Goal: Information Seeking & Learning: Learn about a topic

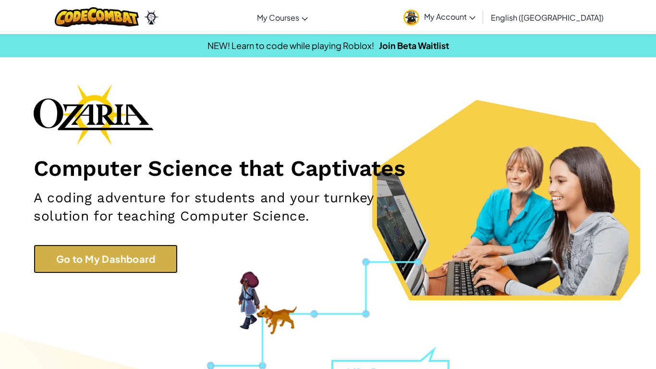
click at [101, 263] on link "Go to My Dashboard" at bounding box center [106, 259] width 144 height 29
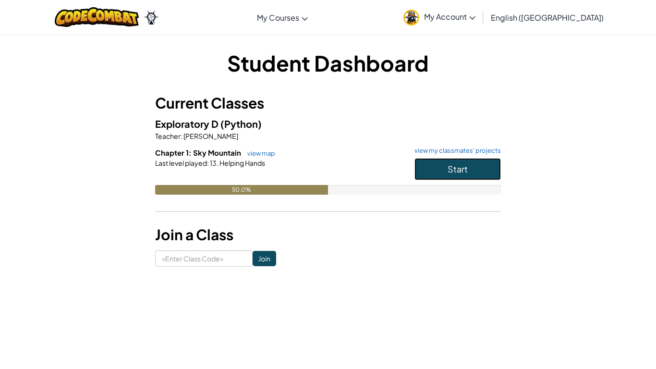
click at [426, 159] on button "Start" at bounding box center [458, 169] width 86 height 22
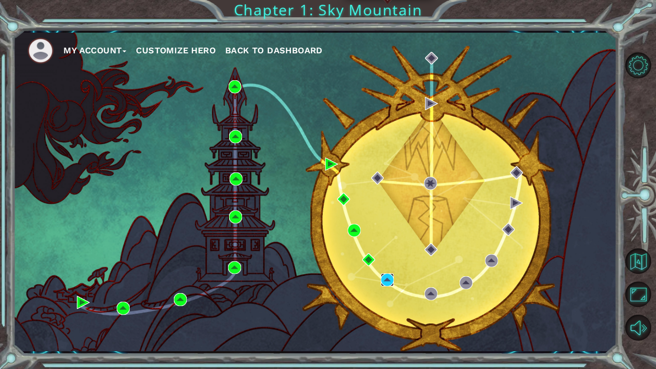
click at [385, 278] on img at bounding box center [387, 279] width 13 height 13
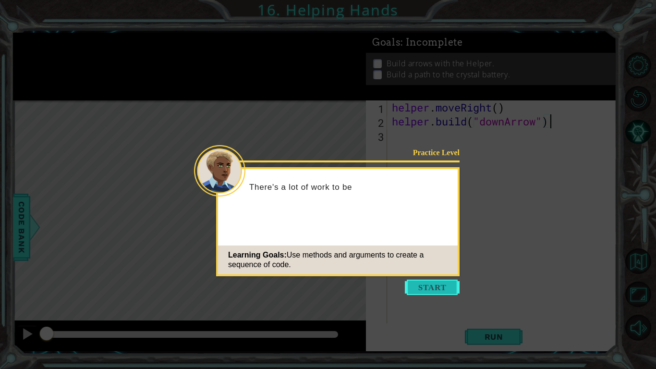
click at [424, 286] on button "Start" at bounding box center [432, 287] width 55 height 15
click at [424, 286] on icon at bounding box center [328, 184] width 656 height 369
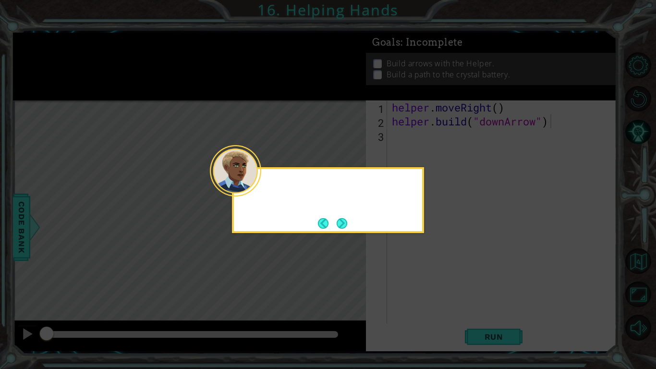
click at [424, 286] on icon at bounding box center [328, 184] width 656 height 369
click at [345, 226] on button "Next" at bounding box center [342, 223] width 12 height 12
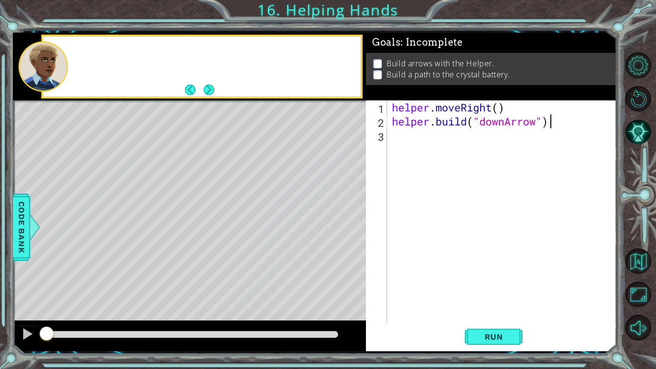
click at [345, 226] on div "Level Map" at bounding box center [235, 241] width 444 height 283
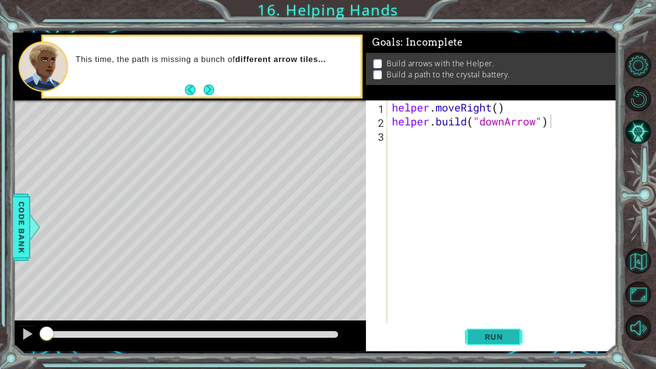
click at [500, 329] on button "Run" at bounding box center [494, 336] width 58 height 25
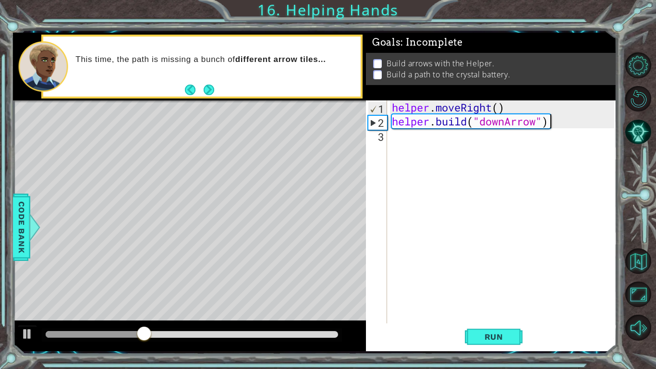
click at [398, 139] on div "helper . moveRight ( ) helper . build ( "downArrow" )" at bounding box center [504, 225] width 229 height 251
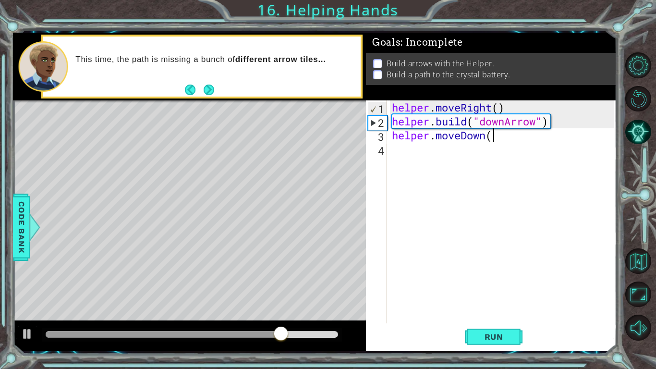
scroll to position [0, 4]
type textarea "helper.moveDown()"
click at [494, 335] on span "Run" at bounding box center [494, 337] width 38 height 10
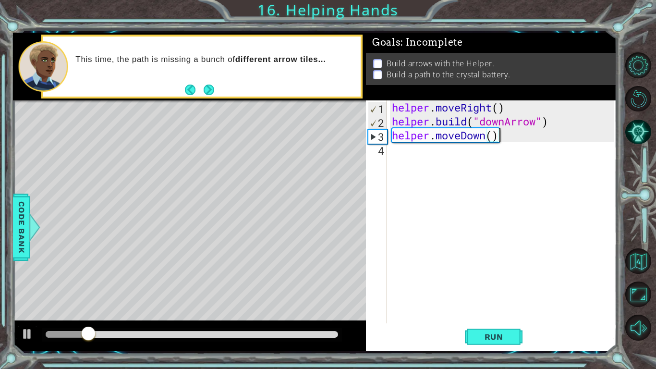
click at [395, 152] on div "helper . moveRight ( ) helper . build ( "downArrow" ) helper . moveDown ( )" at bounding box center [504, 225] width 229 height 251
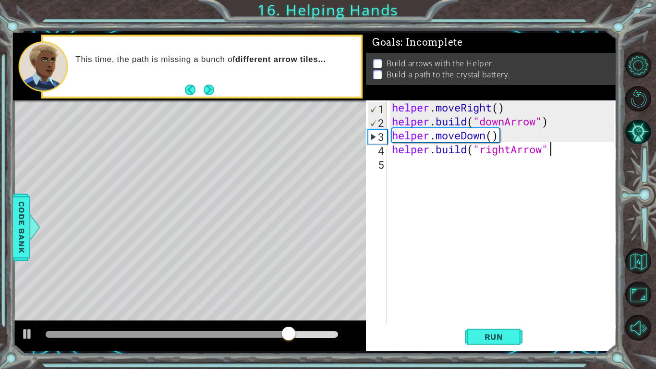
scroll to position [0, 7]
type textarea "[DOMAIN_NAME]("rightArrow")"
click at [481, 331] on button "Run" at bounding box center [494, 336] width 58 height 25
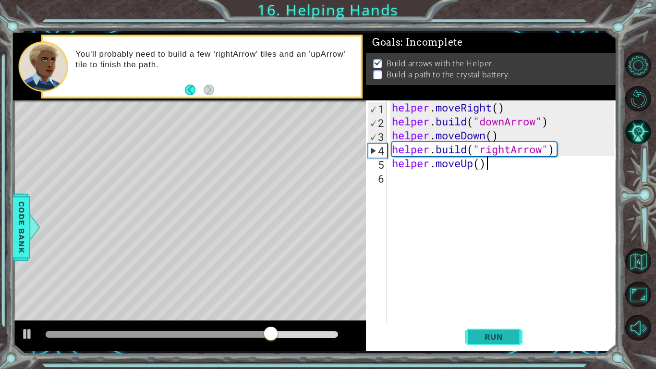
scroll to position [0, 4]
click at [511, 333] on span "Run" at bounding box center [494, 337] width 38 height 10
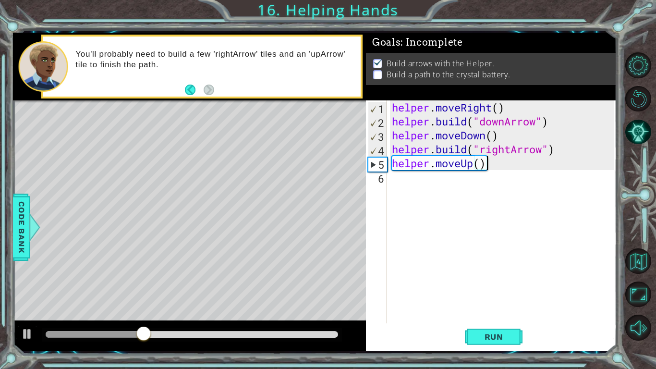
click at [483, 166] on div "helper . moveRight ( ) helper . build ( "downArrow" ) helper . moveDown ( ) hel…" at bounding box center [504, 225] width 229 height 251
click at [485, 166] on div "helper . moveRight ( ) helper . build ( "downArrow" ) helper . moveDown ( ) hel…" at bounding box center [504, 225] width 229 height 251
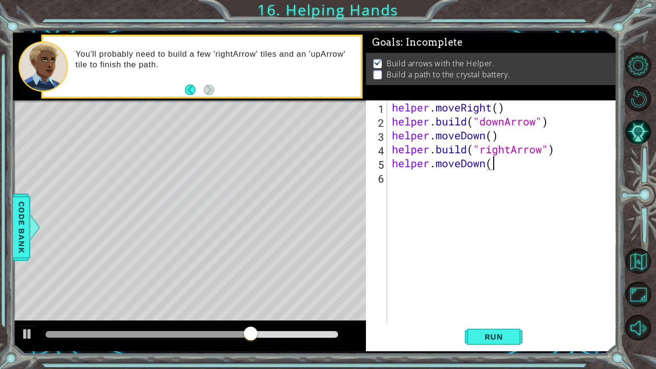
scroll to position [0, 4]
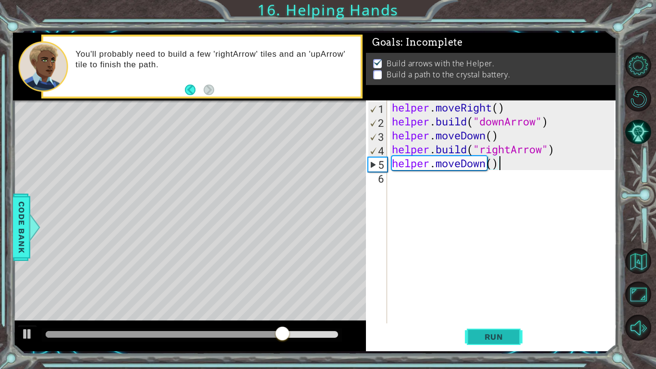
click at [481, 333] on span "Run" at bounding box center [494, 337] width 38 height 10
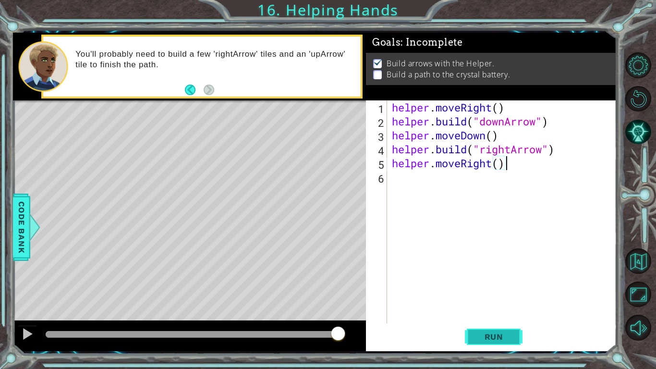
type textarea "helper.moveRight()"
click at [473, 331] on button "Run" at bounding box center [494, 336] width 58 height 25
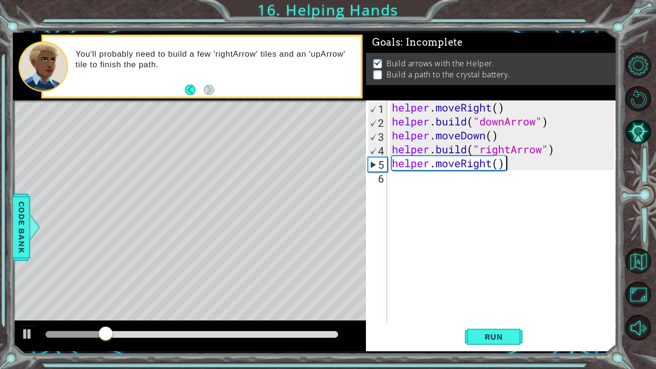
click at [403, 169] on div "helper . moveRight ( ) helper . build ( "downArrow" ) helper . moveDown ( ) hel…" at bounding box center [504, 225] width 229 height 251
click at [395, 182] on div "helper . moveRight ( ) helper . build ( "downArrow" ) helper . moveDown ( ) hel…" at bounding box center [504, 225] width 229 height 251
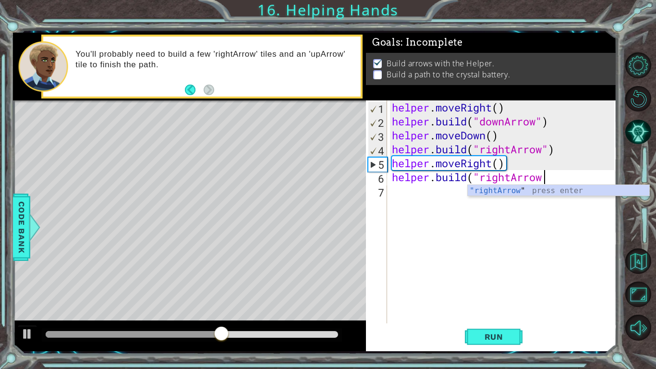
scroll to position [0, 7]
type textarea "[DOMAIN_NAME]("rightArrow")"
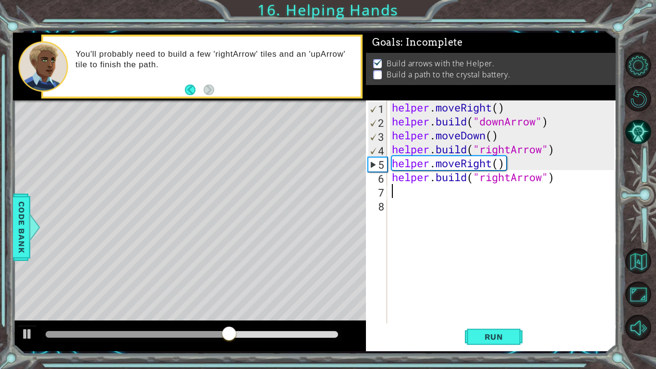
scroll to position [0, 0]
click at [472, 338] on button "Run" at bounding box center [494, 336] width 58 height 25
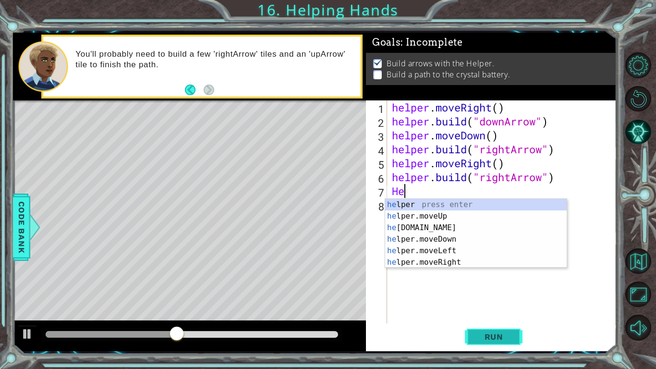
type textarea "H"
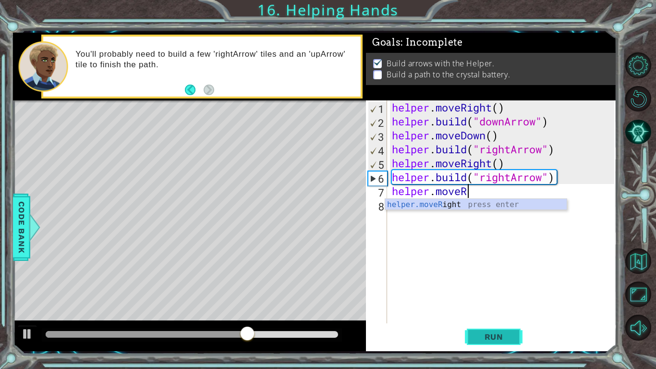
scroll to position [0, 3]
type textarea "helper.moveRight"
click at [536, 316] on div "helper . moveRight ( ) helper . build ( "downArrow" ) helper . moveDown ( ) hel…" at bounding box center [504, 225] width 229 height 251
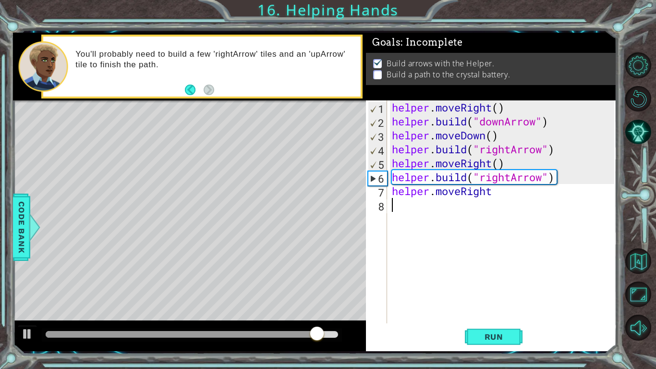
scroll to position [0, 0]
click at [490, 341] on span "Run" at bounding box center [494, 337] width 38 height 10
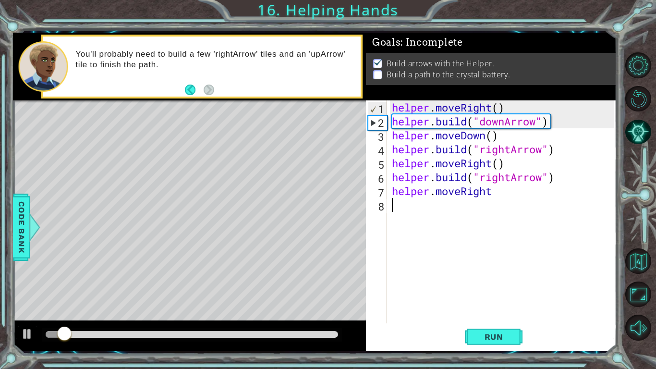
click at [493, 192] on div "helper . moveRight ( ) helper . build ( "downArrow" ) helper . moveDown ( ) hel…" at bounding box center [504, 225] width 229 height 251
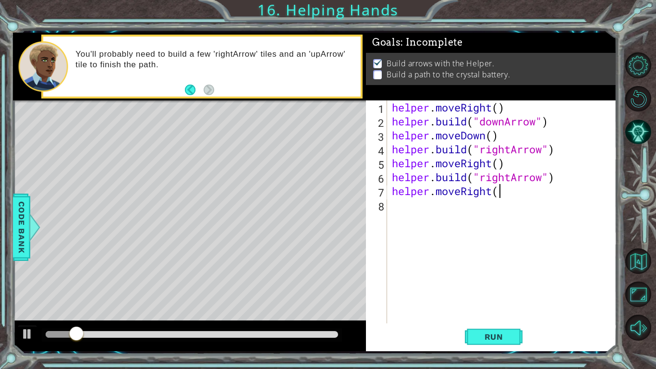
scroll to position [0, 4]
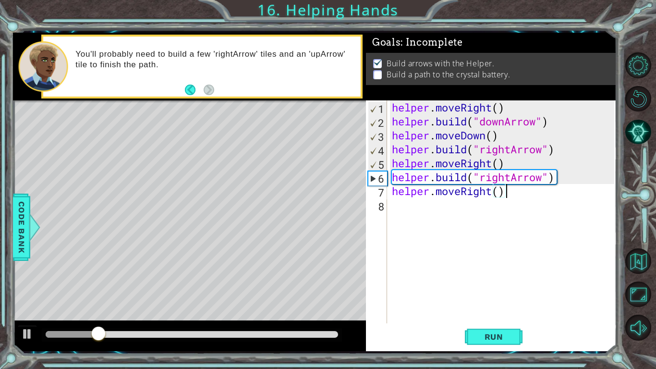
type textarea "helper.moveRight()"
click at [655, 295] on div at bounding box center [641, 196] width 29 height 295
click at [493, 335] on span "Run" at bounding box center [494, 337] width 38 height 10
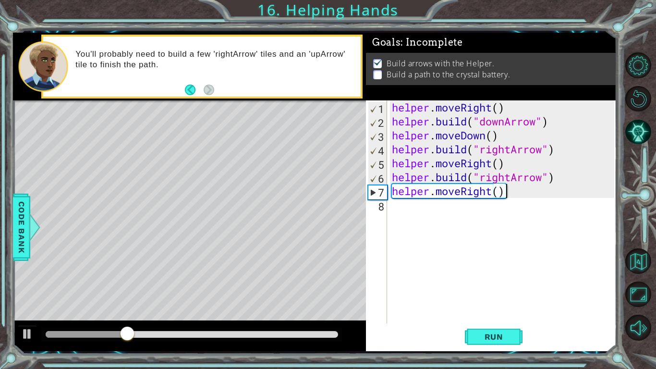
click at [409, 222] on div "helper . moveRight ( ) helper . build ( "downArrow" ) helper . moveDown ( ) hel…" at bounding box center [504, 225] width 229 height 251
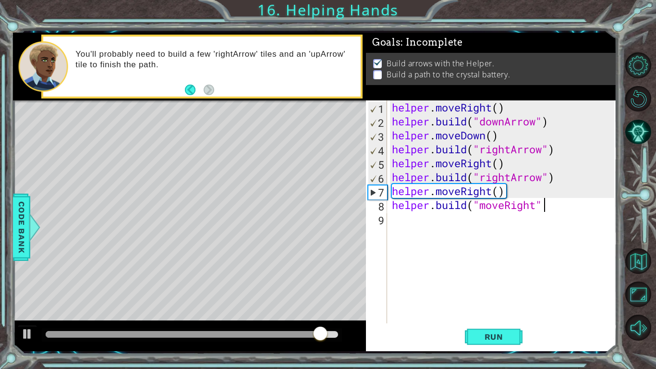
scroll to position [0, 7]
click at [487, 336] on span "Run" at bounding box center [494, 337] width 38 height 10
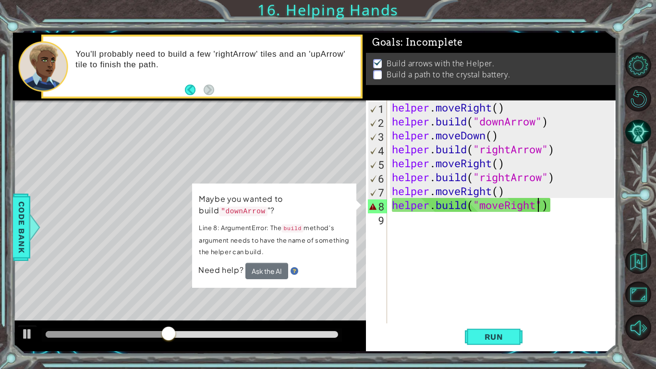
click at [540, 207] on div "helper . moveRight ( ) helper . build ( "downArrow" ) helper . moveDown ( ) hel…" at bounding box center [504, 225] width 229 height 251
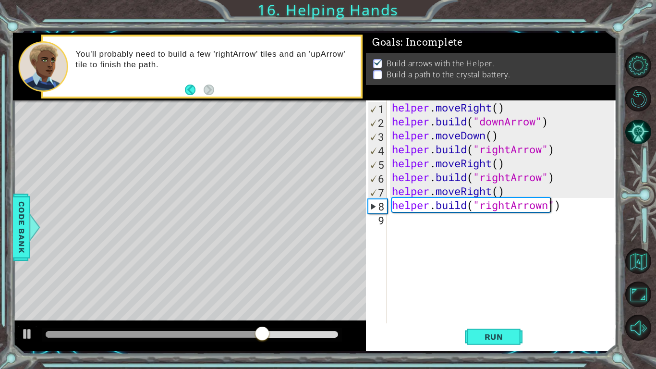
scroll to position [0, 7]
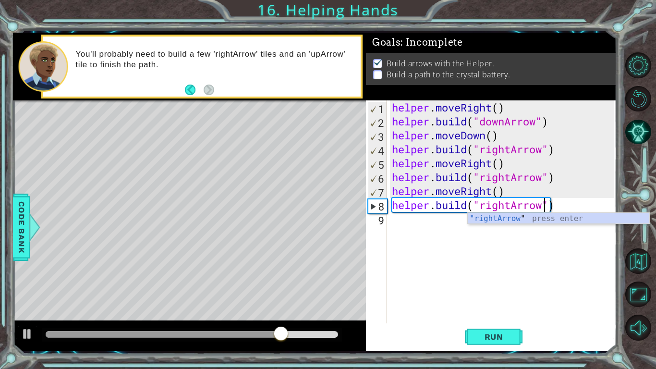
type textarea "[DOMAIN_NAME]("rightArrow")"
click at [523, 331] on div "Run" at bounding box center [494, 336] width 251 height 25
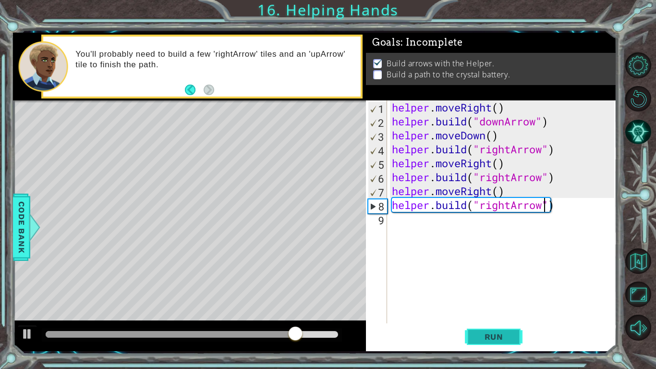
click at [491, 335] on span "Run" at bounding box center [494, 337] width 38 height 10
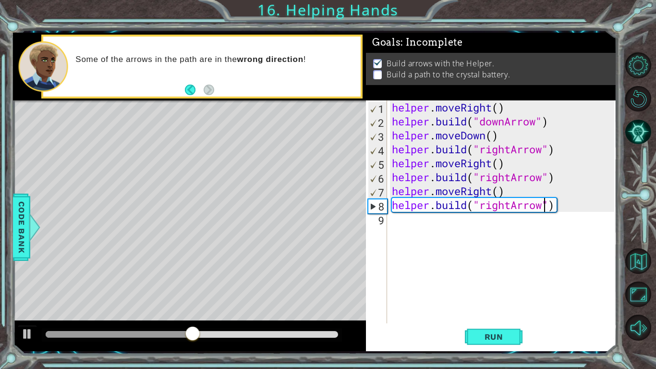
click at [404, 218] on div "helper . moveRight ( ) helper . build ( "downArrow" ) helper . moveDown ( ) hel…" at bounding box center [504, 225] width 229 height 251
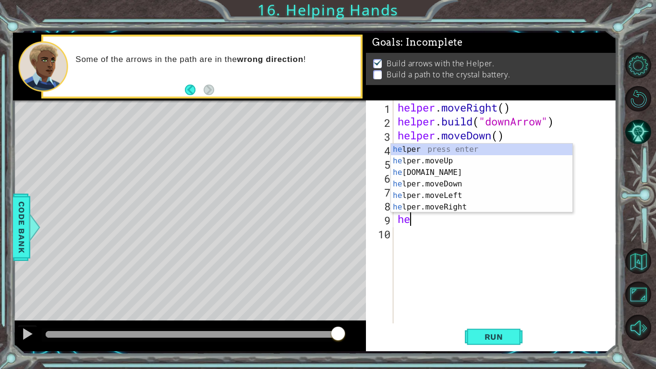
scroll to position [0, 0]
type textarea "h"
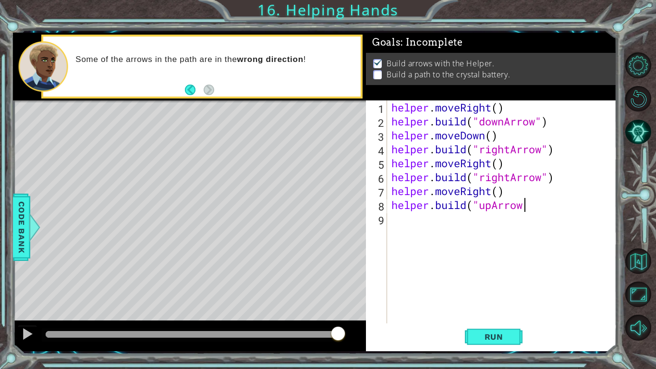
scroll to position [0, 6]
type textarea "[DOMAIN_NAME]("upArrow")"
click at [506, 336] on span "Run" at bounding box center [494, 337] width 38 height 10
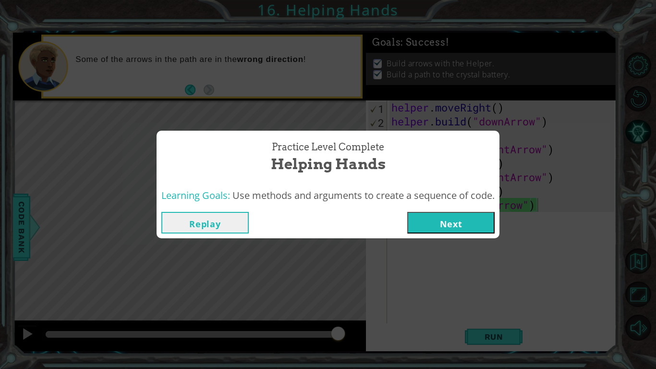
click at [416, 228] on button "Next" at bounding box center [450, 223] width 87 height 22
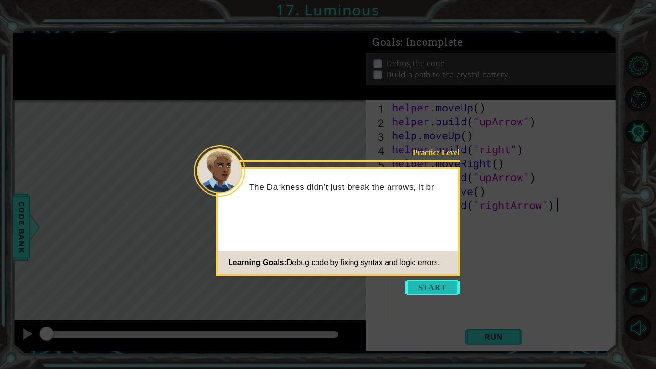
click at [416, 290] on button "Start" at bounding box center [432, 287] width 55 height 15
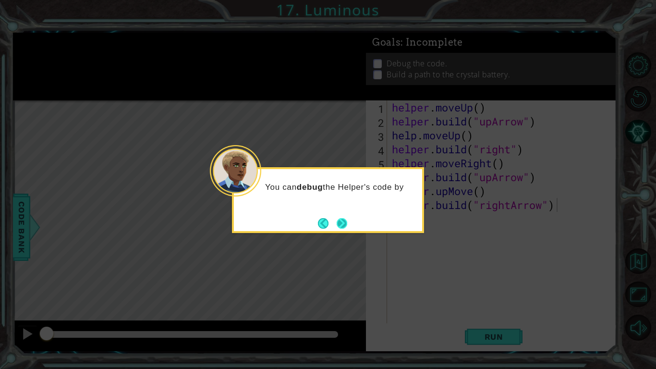
click at [341, 226] on button "Next" at bounding box center [342, 223] width 11 height 11
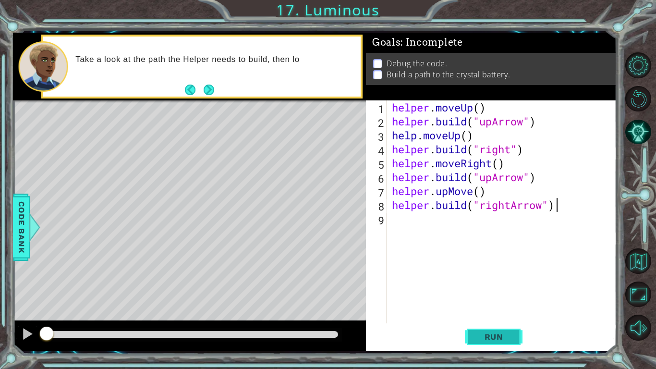
click at [479, 338] on span "Run" at bounding box center [494, 337] width 38 height 10
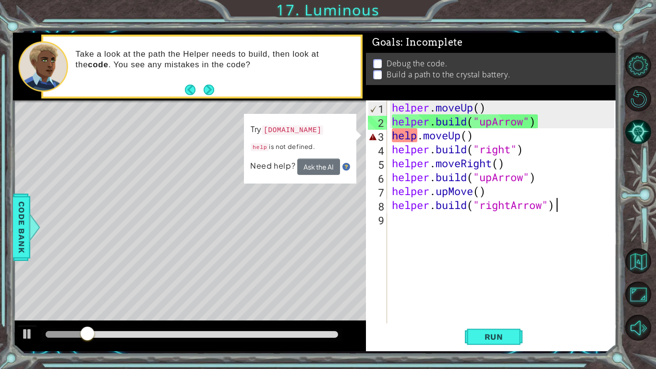
click at [417, 139] on div "helper . moveUp ( ) helper . build ( "upArrow" ) help . moveUp ( ) helper . bui…" at bounding box center [504, 225] width 229 height 251
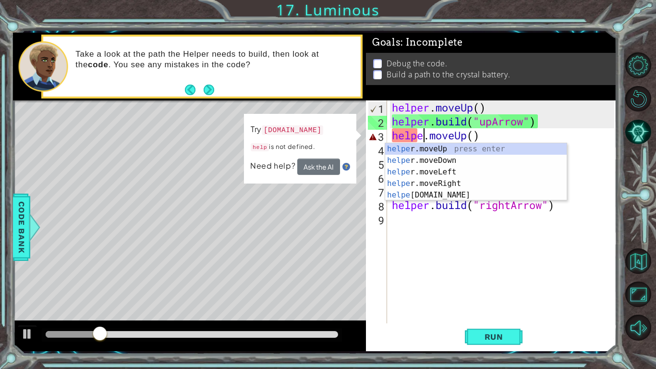
scroll to position [0, 1]
type textarea "helper.moveUp()"
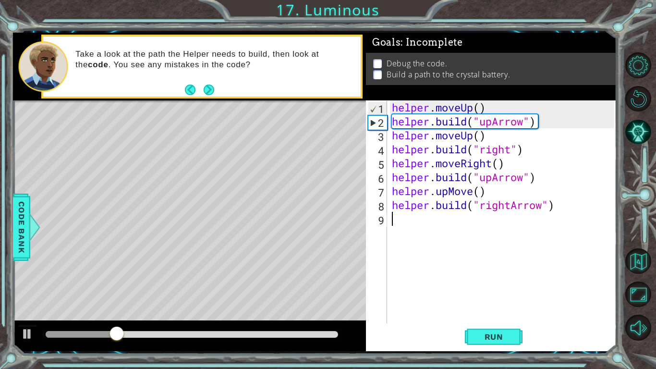
click at [466, 288] on div "helper . moveUp ( ) helper . build ( "upArrow" ) helper . moveUp ( ) helper . b…" at bounding box center [504, 225] width 229 height 251
click at [499, 335] on span "Run" at bounding box center [494, 337] width 38 height 10
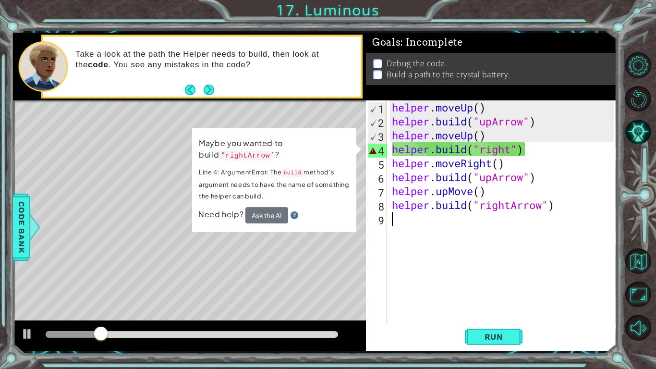
click at [512, 149] on div "helper . moveUp ( ) helper . build ( "upArrow" ) helper . moveUp ( ) helper . b…" at bounding box center [504, 225] width 229 height 251
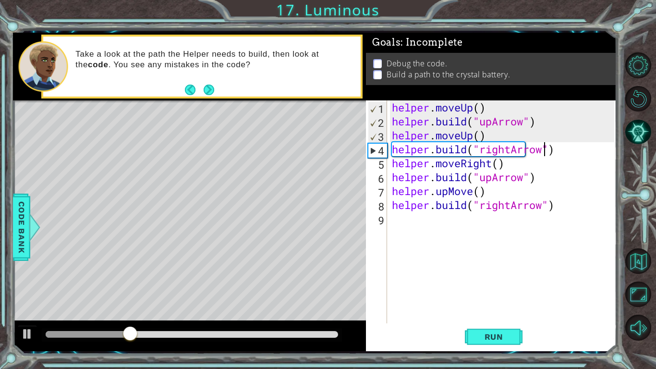
scroll to position [0, 7]
click at [515, 333] on button "Run" at bounding box center [494, 336] width 58 height 25
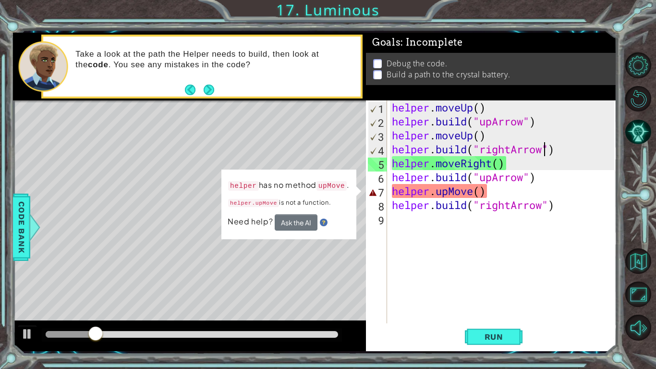
click at [472, 197] on div "helper . moveUp ( ) helper . build ( "upArrow" ) helper . moveUp ( ) helper . b…" at bounding box center [504, 225] width 229 height 251
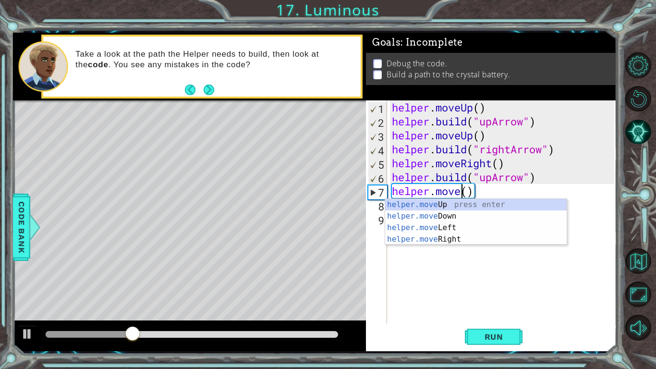
scroll to position [0, 3]
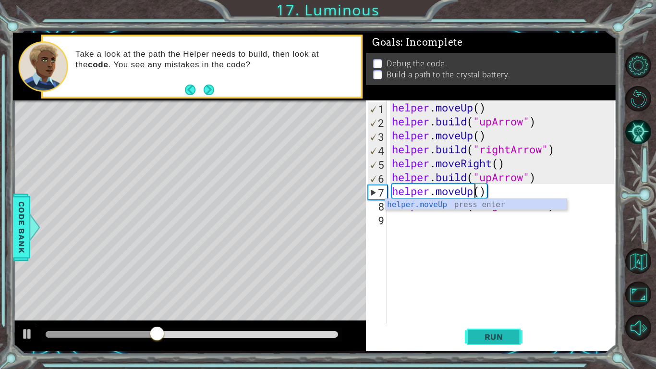
type textarea "helper.moveUp()"
click at [486, 327] on button "Run" at bounding box center [494, 336] width 58 height 25
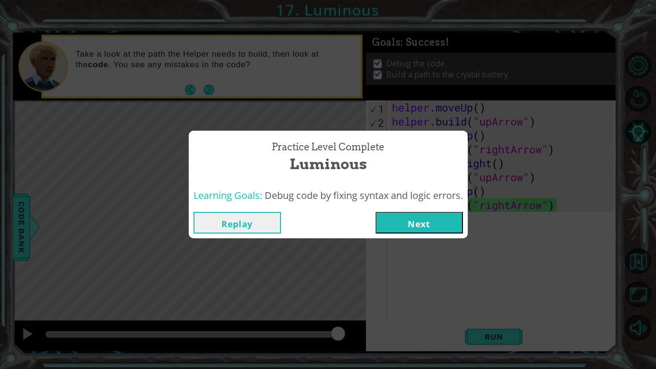
click at [432, 216] on button "Next" at bounding box center [419, 223] width 87 height 22
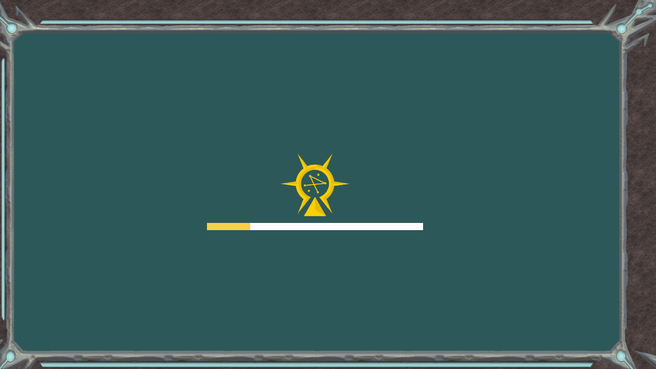
click at [432, 216] on div "Goals Error loading from server. Try refreshing the page. You'll need to join a…" at bounding box center [328, 184] width 656 height 369
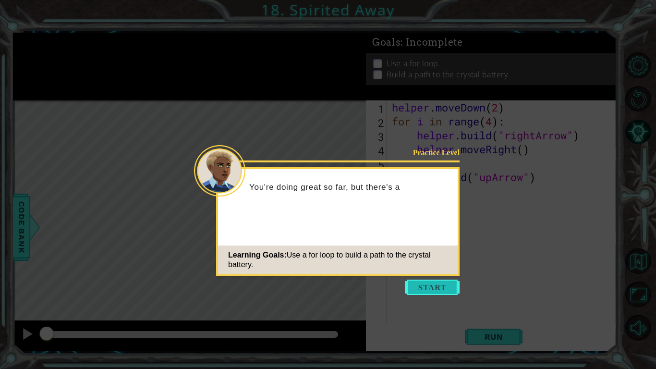
click at [424, 286] on button "Start" at bounding box center [432, 287] width 55 height 15
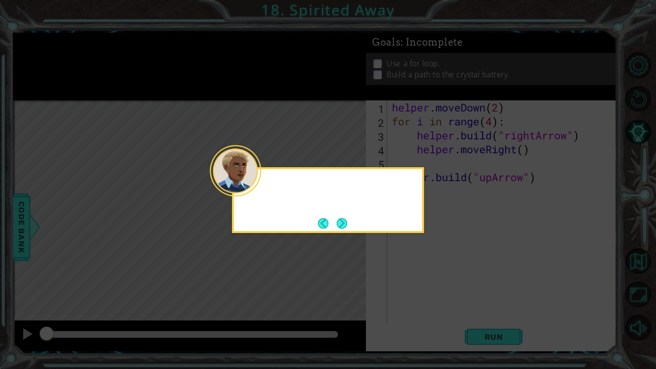
click at [424, 286] on icon at bounding box center [328, 184] width 656 height 369
click at [339, 219] on button "Next" at bounding box center [342, 223] width 14 height 14
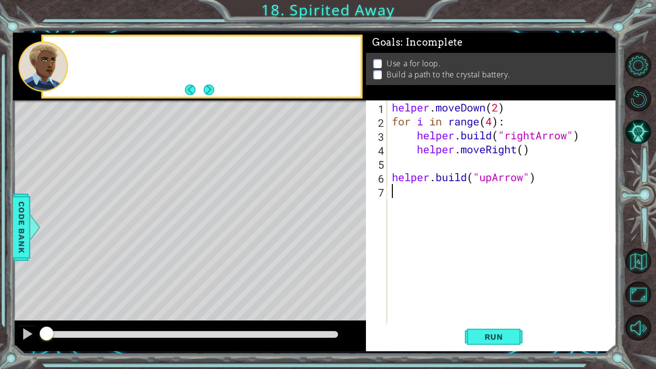
click at [339, 219] on div "Level Map" at bounding box center [235, 241] width 444 height 283
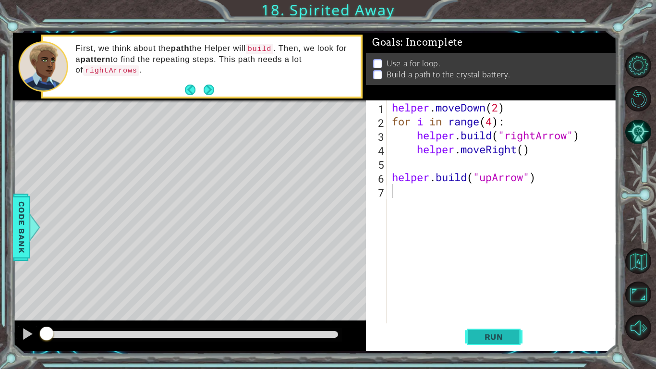
click at [509, 331] on button "Run" at bounding box center [494, 336] width 58 height 25
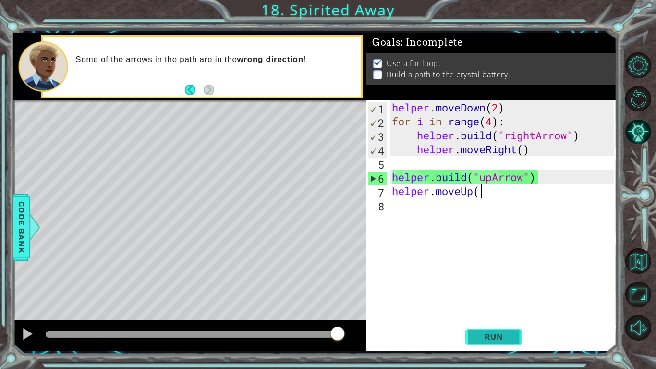
scroll to position [0, 4]
type textarea "helper.moveUp()"
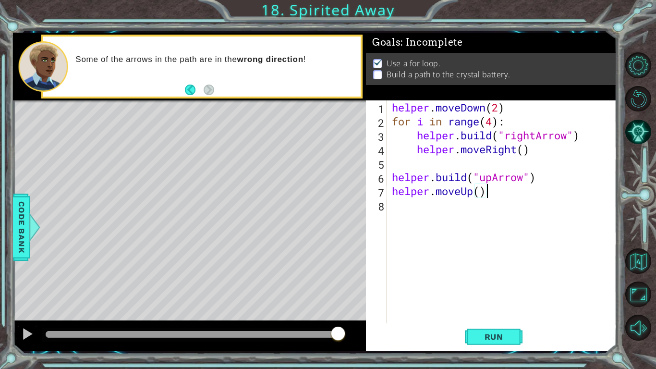
click at [391, 205] on div "helper . moveDown ( 2 ) for i in range ( 4 ) : helper . build ( "rightArrow" ) …" at bounding box center [504, 225] width 229 height 251
type textarea "[DOMAIN_NAME]("upArrow")"
click at [481, 331] on button "Run" at bounding box center [494, 336] width 58 height 25
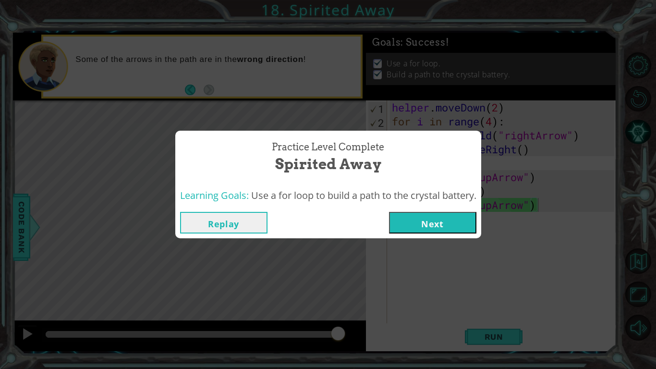
click at [424, 218] on button "Next" at bounding box center [432, 223] width 87 height 22
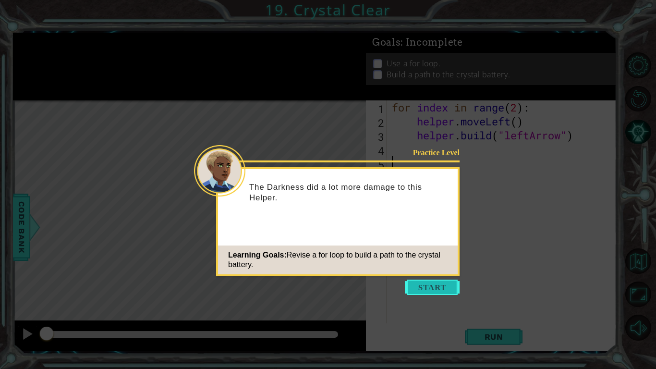
click at [423, 282] on button "Start" at bounding box center [432, 287] width 55 height 15
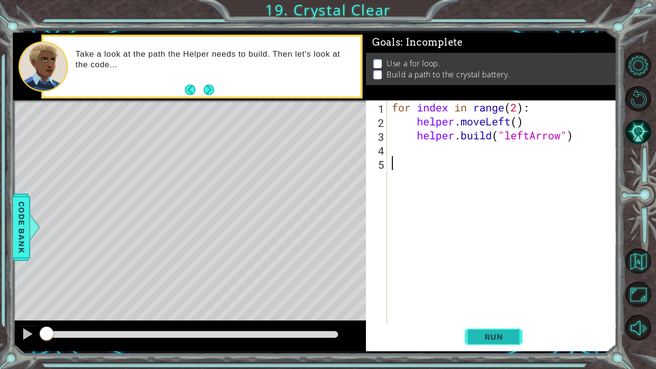
click at [496, 334] on span "Run" at bounding box center [494, 337] width 38 height 10
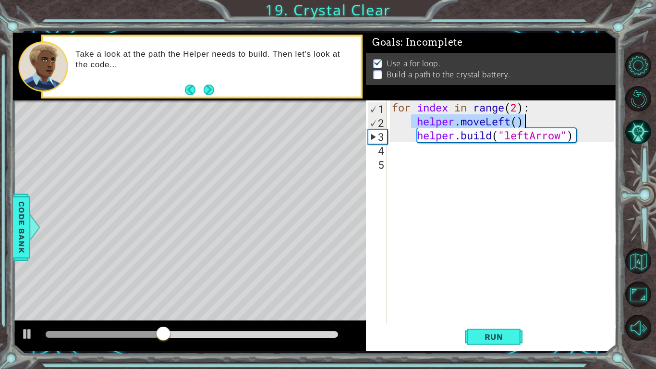
drag, startPoint x: 414, startPoint y: 121, endPoint x: 570, endPoint y: 125, distance: 156.2
click at [570, 125] on div "for index in range ( 2 ) : helper . moveLeft ( ) helper . build ( "leftArrow" )" at bounding box center [504, 225] width 229 height 251
type textarea "helper.moveLeft()"
click at [432, 151] on div "for index in range ( 2 ) : helper . moveLeft ( ) helper . build ( "leftArrow" )" at bounding box center [504, 225] width 229 height 251
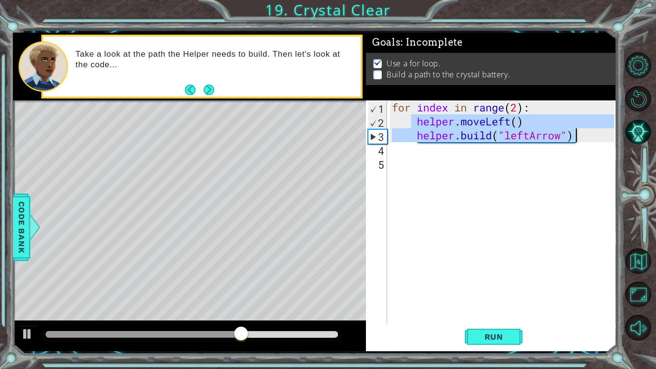
drag, startPoint x: 410, startPoint y: 118, endPoint x: 575, endPoint y: 138, distance: 166.1
click at [575, 138] on div "for index in range ( 2 ) : helper . moveLeft ( ) helper . build ( "leftArrow" )" at bounding box center [504, 225] width 229 height 251
type textarea "helper.moveLeft() [DOMAIN_NAME]("leftArrow")"
click at [392, 153] on div "for index in range ( 2 ) : helper . moveLeft ( ) helper . build ( "leftArrow" )" at bounding box center [504, 225] width 229 height 251
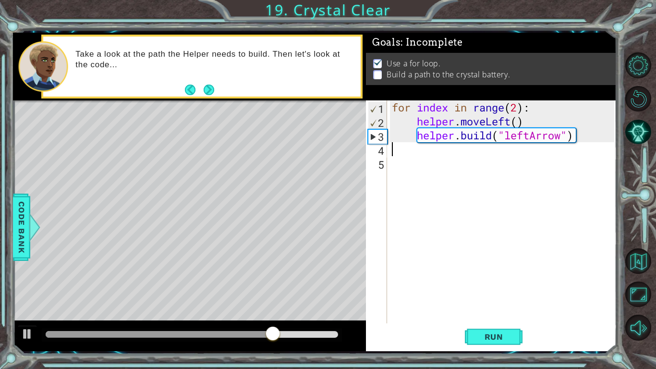
paste textarea "[DOMAIN_NAME]("leftArrow")"
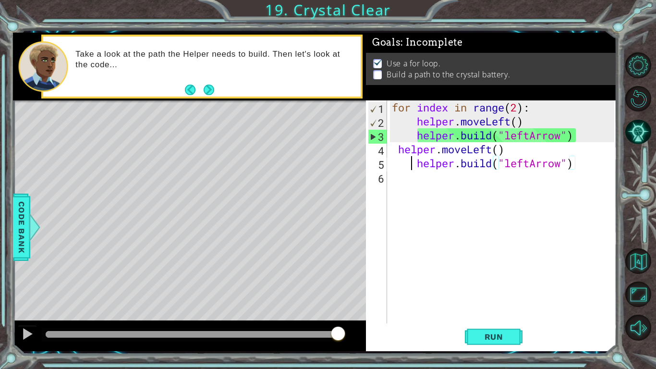
click at [413, 163] on div "for index in range ( 2 ) : helper . moveLeft ( ) helper . build ( "leftArrow" )…" at bounding box center [504, 225] width 229 height 251
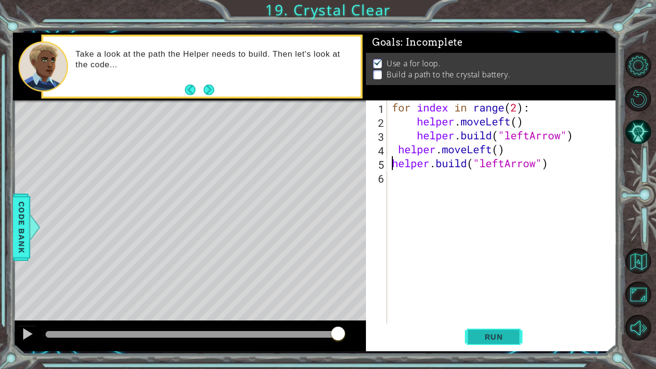
click at [510, 332] on span "Run" at bounding box center [494, 337] width 38 height 10
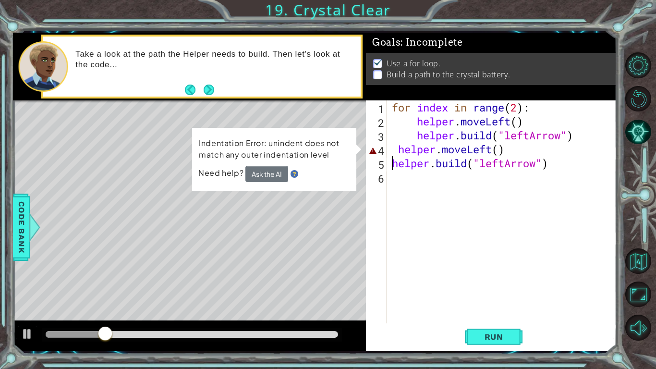
click at [397, 151] on div "for index in range ( 2 ) : helper . moveLeft ( ) helper . build ( "leftArrow" )…" at bounding box center [504, 225] width 229 height 251
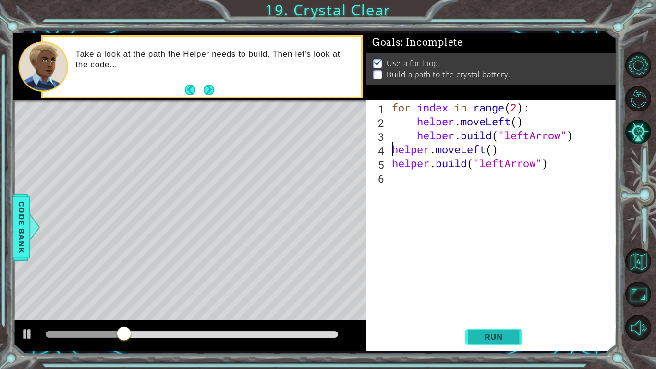
click at [507, 338] on span "Run" at bounding box center [494, 337] width 38 height 10
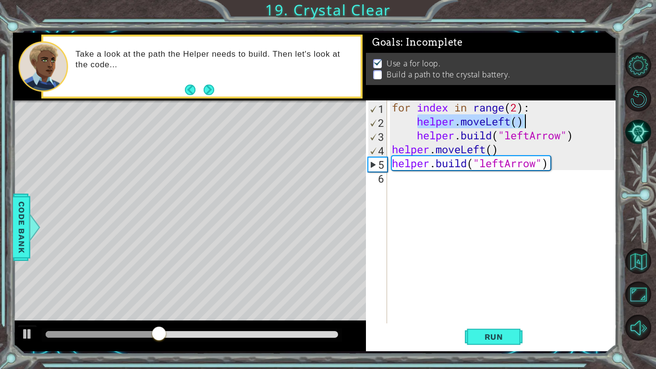
drag, startPoint x: 416, startPoint y: 118, endPoint x: 586, endPoint y: 118, distance: 170.1
click at [586, 118] on div "for index in range ( 2 ) : helper . moveLeft ( ) helper . build ( "leftArrow" )…" at bounding box center [504, 225] width 229 height 251
type textarea "helper.moveLeft()"
click at [426, 187] on div "for index in range ( 2 ) : helper . moveLeft ( ) helper . build ( "leftArrow" )…" at bounding box center [504, 225] width 229 height 251
paste textarea "helper.moveLeft()"
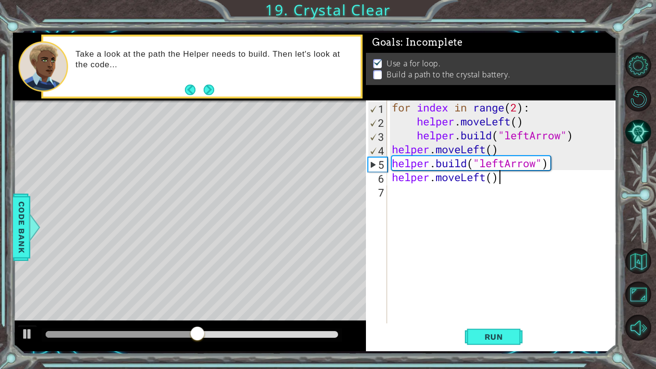
click at [426, 187] on div "for index in range ( 2 ) : helper . moveLeft ( ) helper . build ( "leftArrow" )…" at bounding box center [504, 225] width 229 height 251
type textarea "helper.moveLeft()"
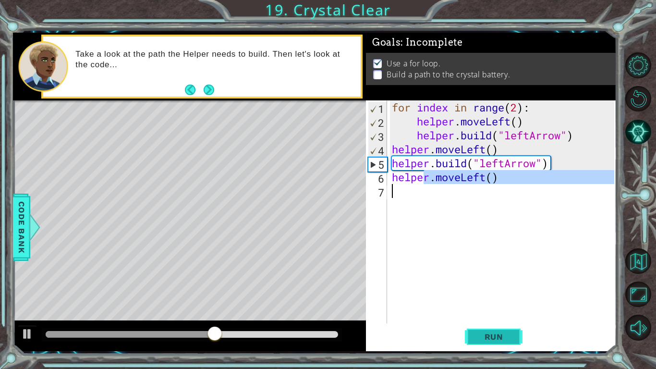
click at [504, 335] on span "Run" at bounding box center [494, 337] width 38 height 10
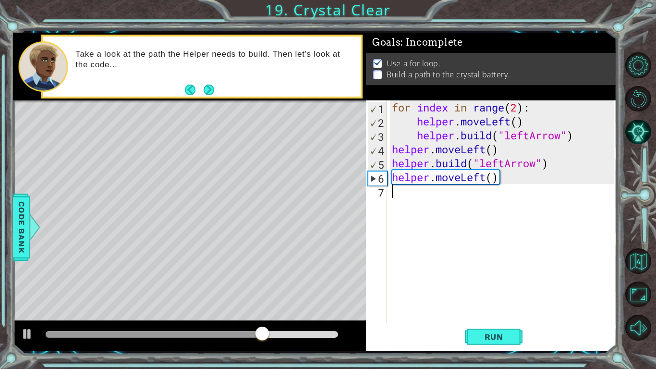
click at [485, 185] on div "for index in range ( 2 ) : helper . moveLeft ( ) helper . build ( "leftArrow" )…" at bounding box center [504, 225] width 229 height 251
click at [486, 183] on div "for index in range ( 2 ) : helper . moveLeft ( ) helper . build ( "leftArrow" )…" at bounding box center [504, 225] width 229 height 251
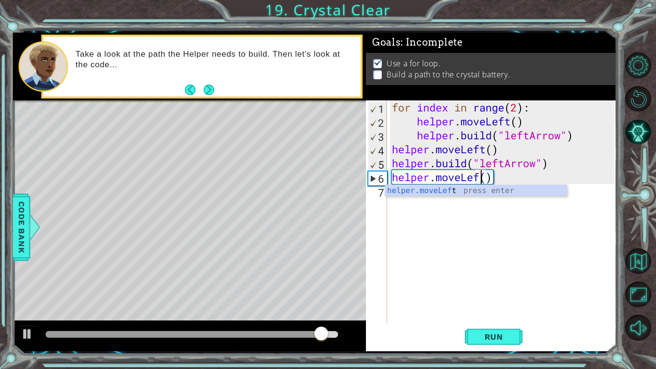
scroll to position [0, 4]
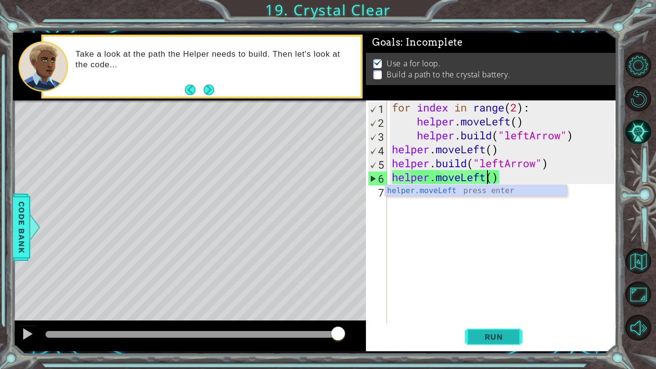
click at [487, 338] on span "Run" at bounding box center [494, 337] width 38 height 10
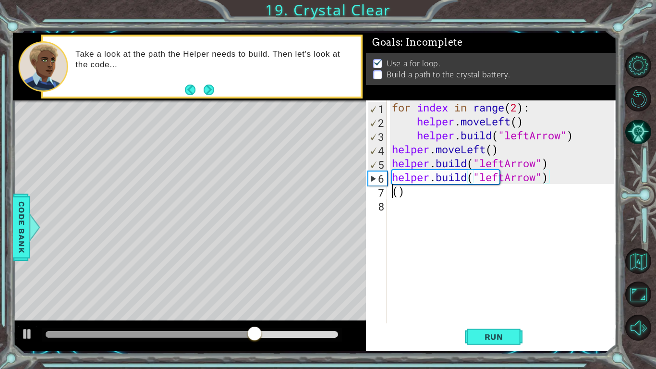
scroll to position [0, 0]
click at [411, 197] on div "for index in range ( 2 ) : helper . moveLeft ( ) helper . build ( "leftArrow" )…" at bounding box center [504, 225] width 229 height 251
type textarea "("
click at [516, 335] on button "Run" at bounding box center [494, 336] width 58 height 25
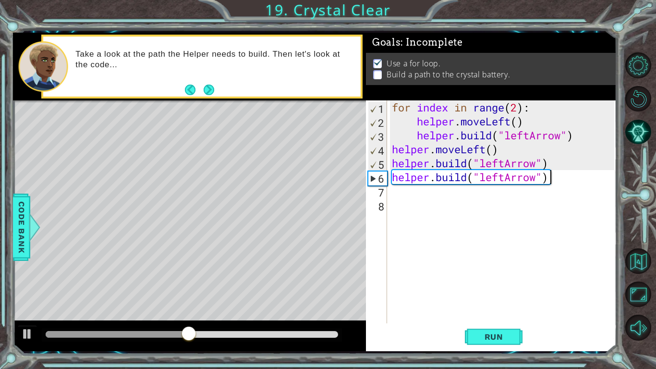
click at [553, 183] on div "for index in range ( 2 ) : helper . moveLeft ( ) helper . build ( "leftArrow" )…" at bounding box center [504, 225] width 229 height 251
type textarea "[DOMAIN_NAME]("leftArrow")"
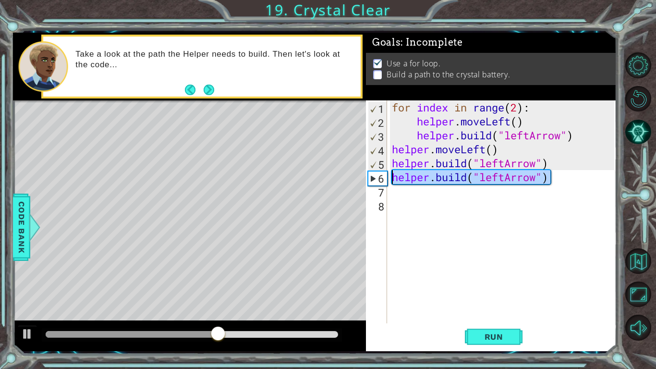
drag, startPoint x: 551, startPoint y: 181, endPoint x: 392, endPoint y: 176, distance: 159.6
click at [392, 176] on div "for index in range ( 2 ) : helper . moveLeft ( ) helper . build ( "leftArrow" )…" at bounding box center [504, 225] width 229 height 251
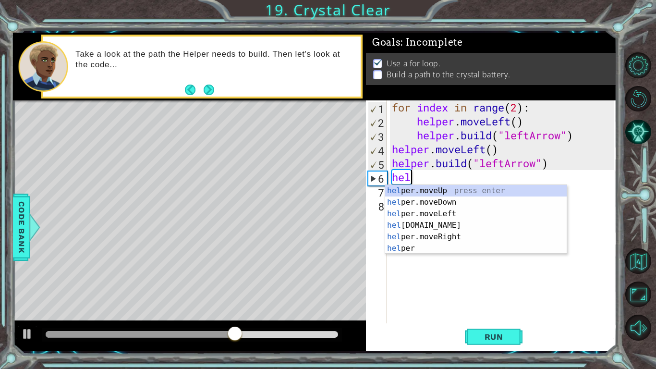
scroll to position [0, 0]
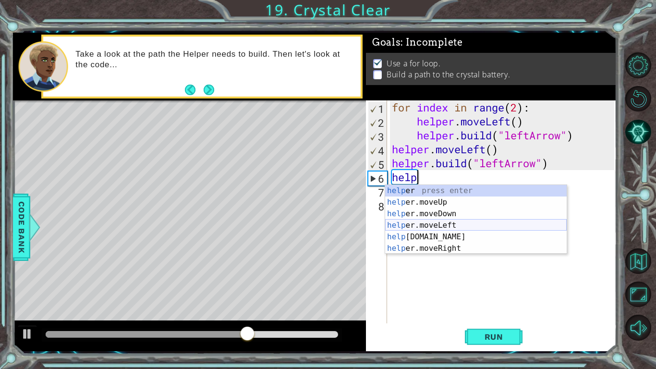
click at [466, 224] on div "help er press enter help er.moveUp press enter help er.moveDown press enter hel…" at bounding box center [476, 231] width 182 height 92
type textarea "helper.moveLeft(1)"
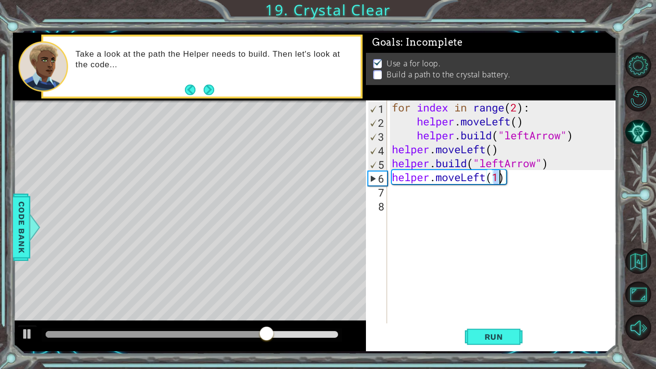
click at [434, 195] on div "for index in range ( 2 ) : helper . moveLeft ( ) helper . build ( "leftArrow" )…" at bounding box center [504, 225] width 229 height 251
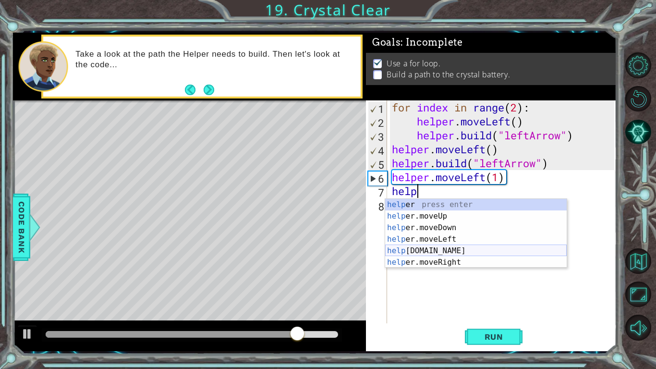
click at [464, 252] on div "help er press enter help er.moveUp press enter help er.moveDown press enter hel…" at bounding box center [476, 245] width 182 height 92
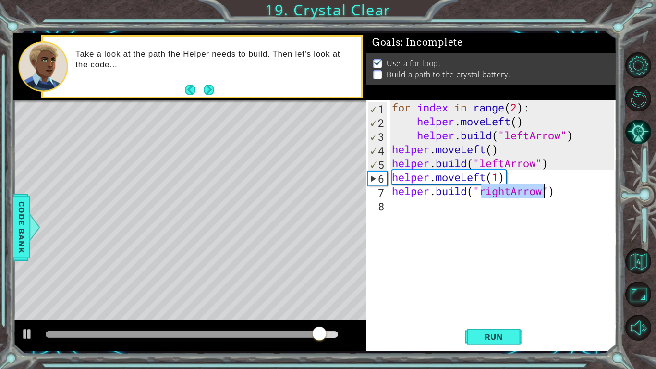
click at [511, 192] on div "for index in range ( 2 ) : helper . moveLeft ( ) helper . build ( "leftArrow" )…" at bounding box center [502, 211] width 224 height 223
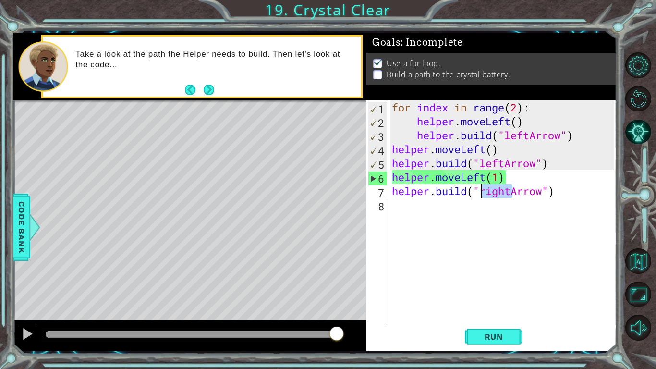
drag, startPoint x: 510, startPoint y: 192, endPoint x: 481, endPoint y: 193, distance: 28.9
click at [481, 193] on div "for index in range ( 2 ) : helper . moveLeft ( ) helper . build ( "leftArrow" )…" at bounding box center [504, 225] width 229 height 251
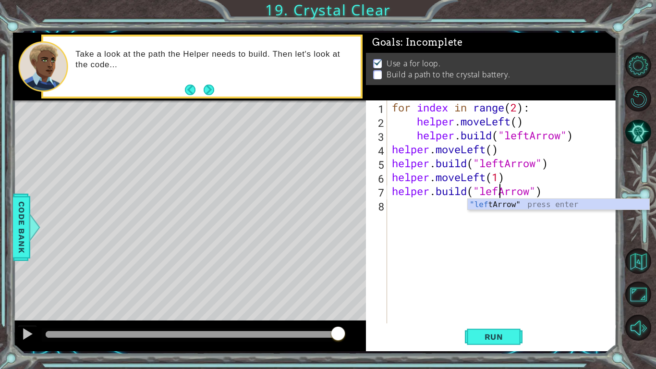
scroll to position [0, 5]
type textarea "[DOMAIN_NAME]("leftArrow")"
click at [494, 335] on span "Run" at bounding box center [494, 337] width 38 height 10
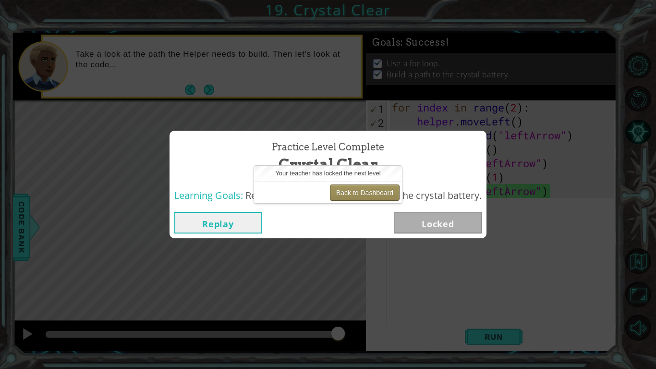
click at [356, 190] on button "Back to Dashboard" at bounding box center [365, 193] width 70 height 16
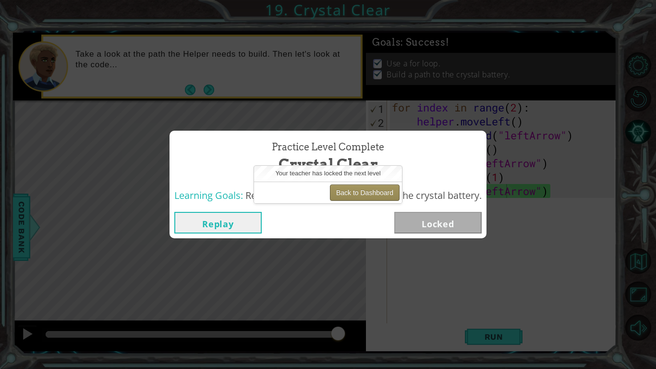
click at [356, 190] on button "Back to Dashboard" at bounding box center [365, 193] width 70 height 16
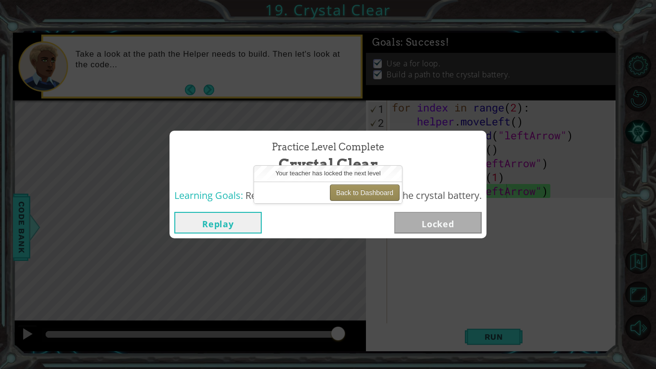
click at [356, 190] on button "Back to Dashboard" at bounding box center [365, 193] width 70 height 16
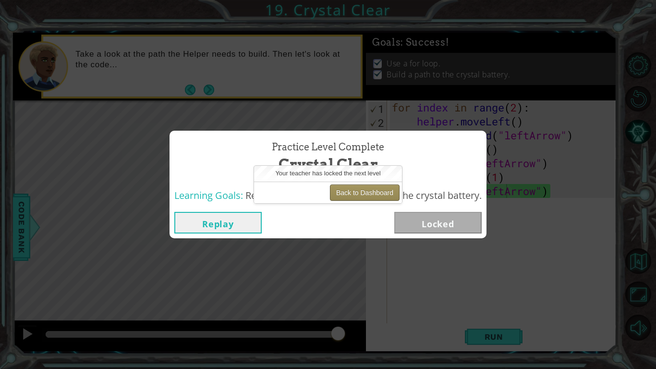
click at [356, 190] on button "Back to Dashboard" at bounding box center [365, 193] width 70 height 16
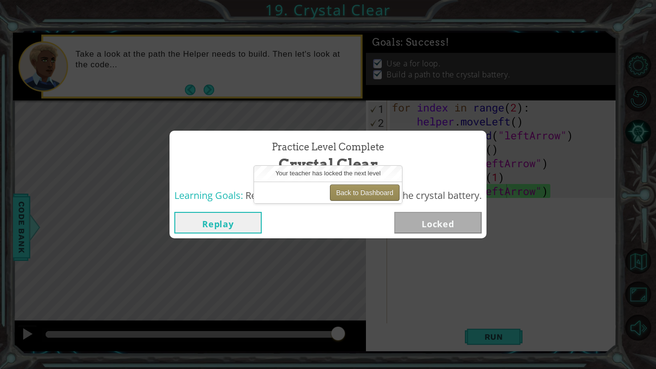
click at [356, 190] on button "Back to Dashboard" at bounding box center [365, 193] width 70 height 16
